Goal: Entertainment & Leisure: Consume media (video, audio)

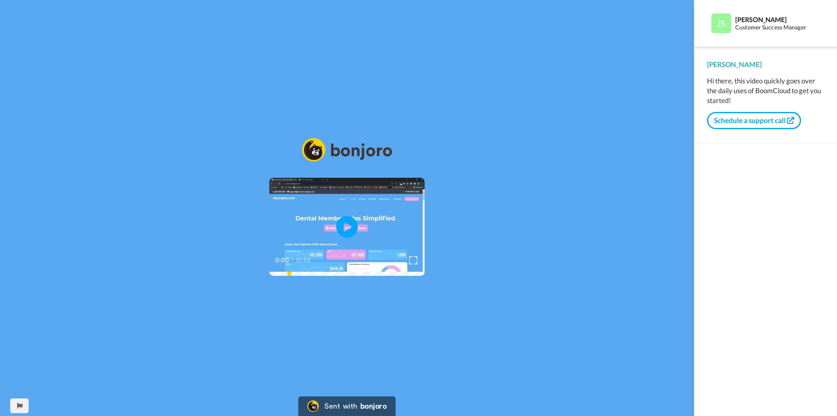
click at [344, 225] on icon "Play/Pause" at bounding box center [347, 227] width 22 height 39
click at [328, 224] on video at bounding box center [346, 227] width 155 height 98
click at [346, 225] on icon "Play/Pause" at bounding box center [347, 227] width 22 height 39
click at [348, 219] on icon at bounding box center [347, 227] width 22 height 22
click at [352, 224] on icon at bounding box center [347, 227] width 22 height 22
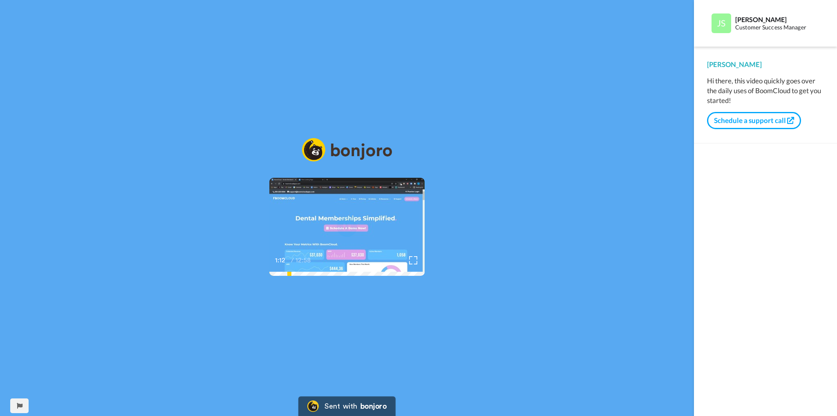
click at [388, 223] on video at bounding box center [346, 227] width 155 height 98
click at [346, 226] on icon "Play/Pause" at bounding box center [347, 227] width 22 height 39
click at [346, 226] on icon at bounding box center [347, 227] width 22 height 22
click at [346, 226] on icon "Play/Pause" at bounding box center [347, 227] width 22 height 39
click at [346, 235] on icon at bounding box center [347, 227] width 22 height 22
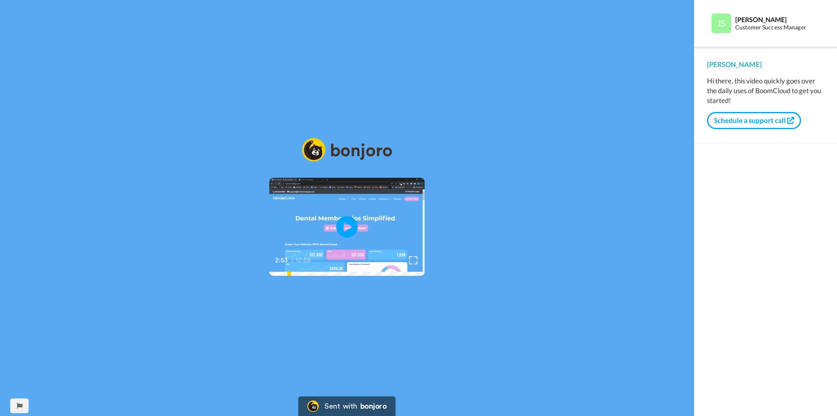
click at [350, 221] on icon at bounding box center [347, 227] width 22 height 22
click at [350, 226] on icon "Play/Pause" at bounding box center [347, 227] width 22 height 39
click at [396, 194] on video at bounding box center [346, 227] width 155 height 98
click at [348, 224] on icon at bounding box center [347, 227] width 22 height 22
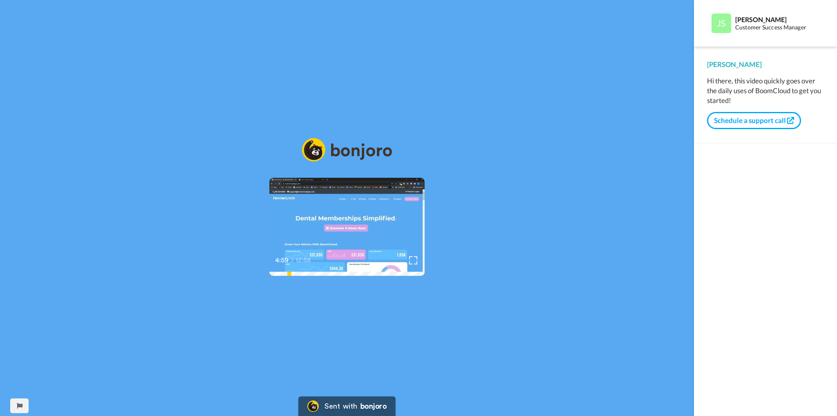
click at [348, 224] on icon "Play/Pause" at bounding box center [347, 227] width 22 height 39
click at [355, 229] on icon at bounding box center [347, 227] width 22 height 22
click at [347, 231] on icon at bounding box center [347, 227] width 22 height 22
click at [375, 219] on video at bounding box center [346, 227] width 155 height 98
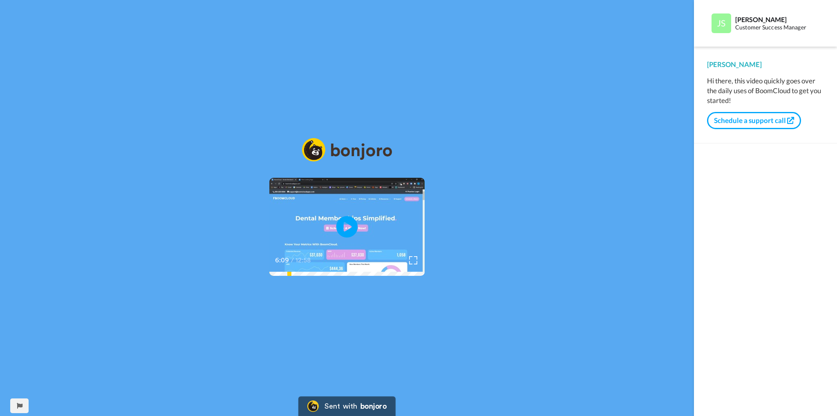
click at [352, 233] on icon at bounding box center [347, 227] width 22 height 22
